Goal: Communication & Community: Answer question/provide support

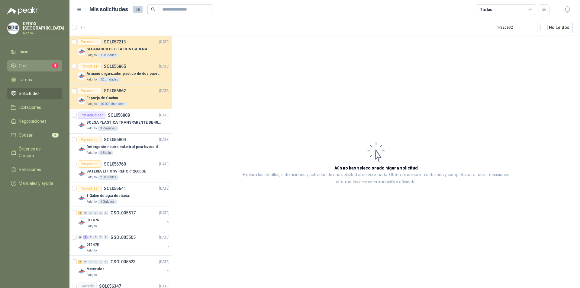
click at [26, 66] on span "Chat" at bounding box center [23, 66] width 9 height 7
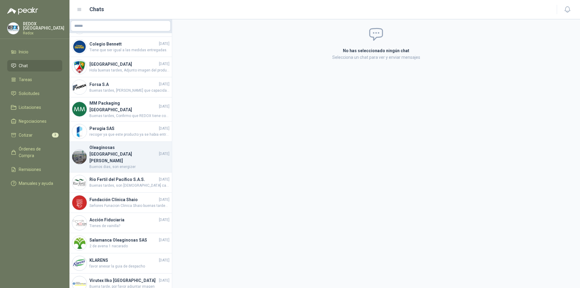
scroll to position [17, 0]
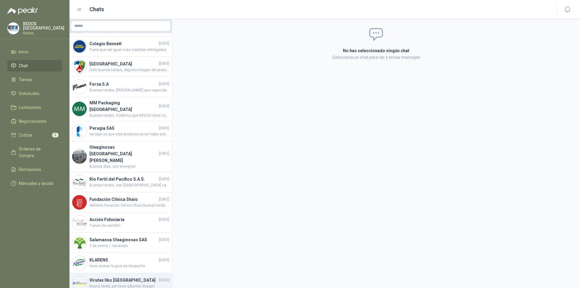
click at [125, 284] on span "Buena tarde, por favor adjuntar imagen" at bounding box center [129, 287] width 80 height 6
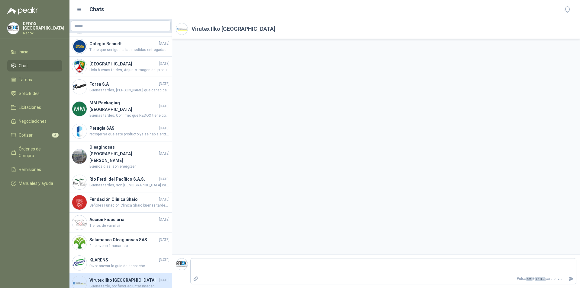
click at [306, 177] on div at bounding box center [376, 147] width 408 height 216
click at [104, 264] on span "favor anexar la guia de despacho" at bounding box center [129, 267] width 80 height 6
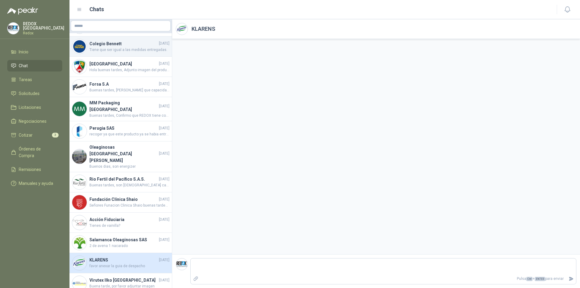
click at [116, 51] on span "Tiene que ser igual a las medidas entregadas." at bounding box center [129, 50] width 80 height 6
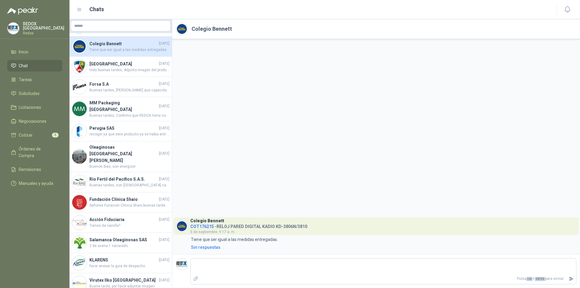
click at [31, 63] on li "Chat" at bounding box center [35, 66] width 48 height 7
